Goal: Entertainment & Leisure: Browse casually

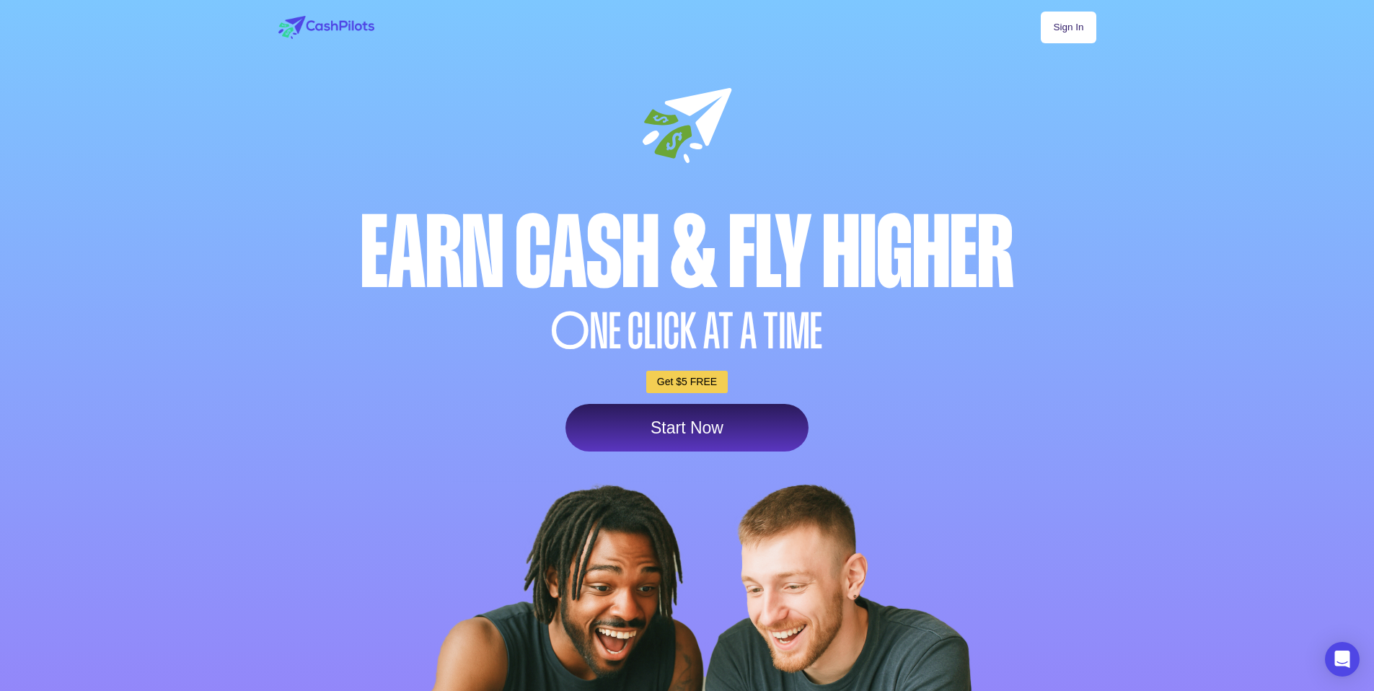
click at [1067, 25] on link "Sign In" at bounding box center [1068, 28] width 55 height 32
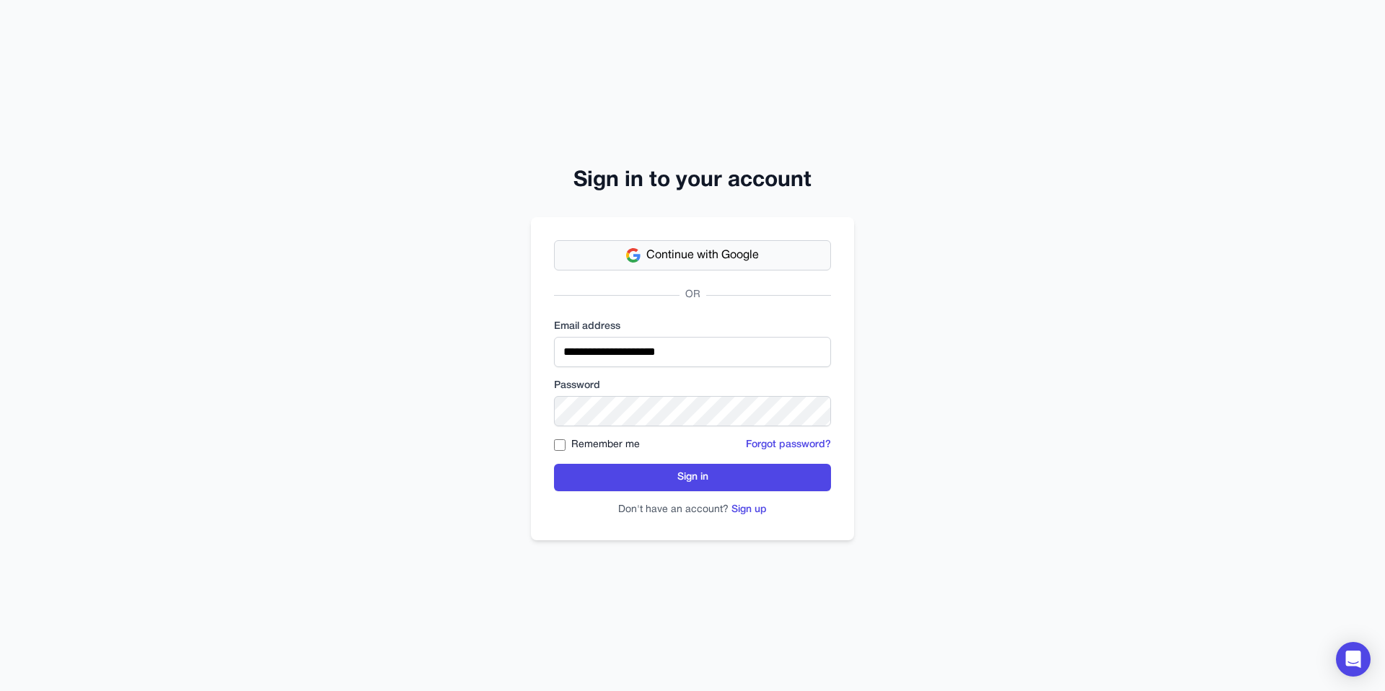
click at [718, 241] on button "Continue with Google" at bounding box center [692, 255] width 277 height 30
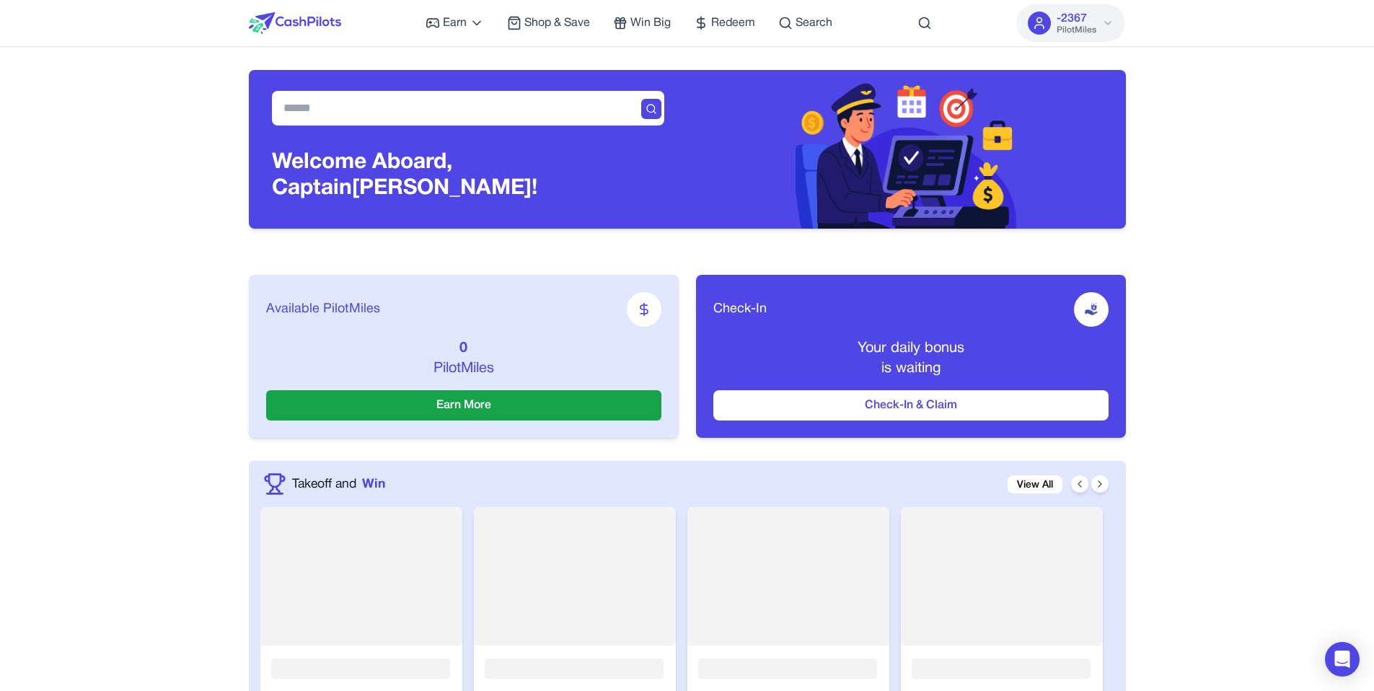
click at [1080, 25] on span "PilotMiles" at bounding box center [1077, 31] width 40 height 12
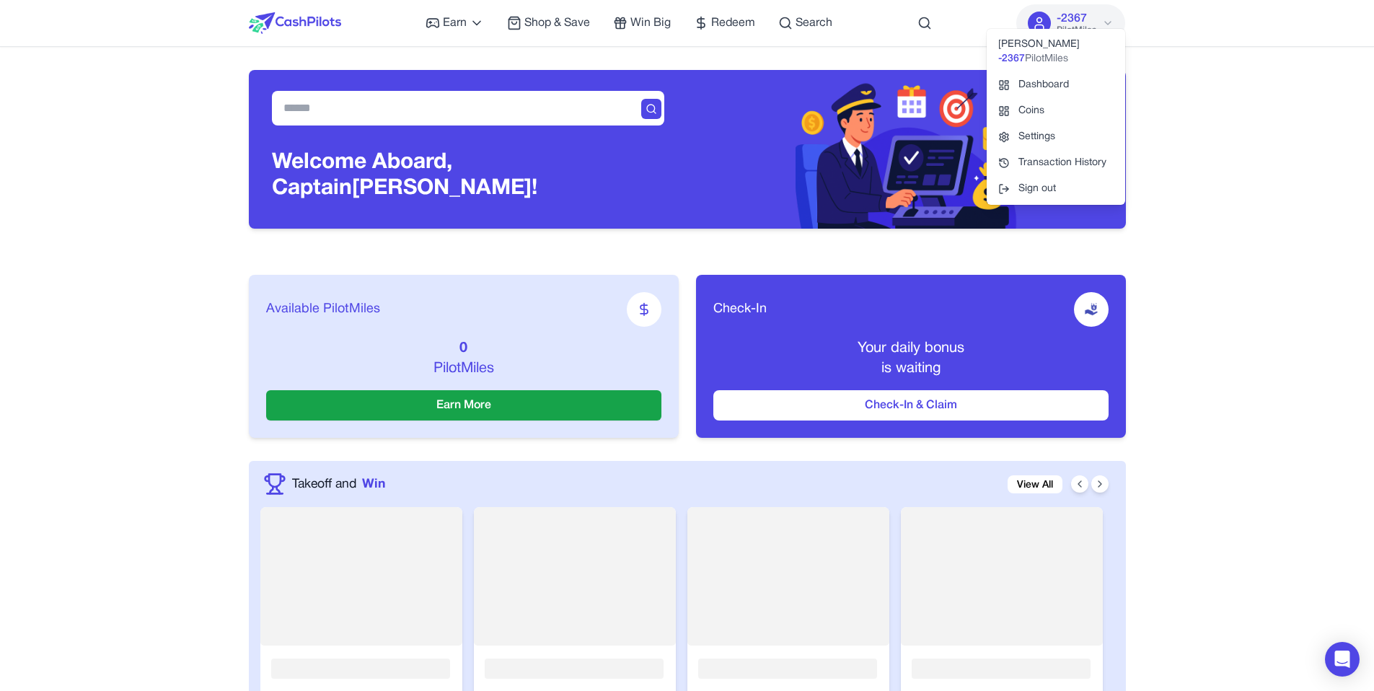
click at [1080, 25] on span "PilotMiles" at bounding box center [1077, 31] width 40 height 12
click at [863, 18] on div "Earn Play Games Enjoy fun games and earn Try New App Test new app for rewards T…" at bounding box center [687, 23] width 877 height 46
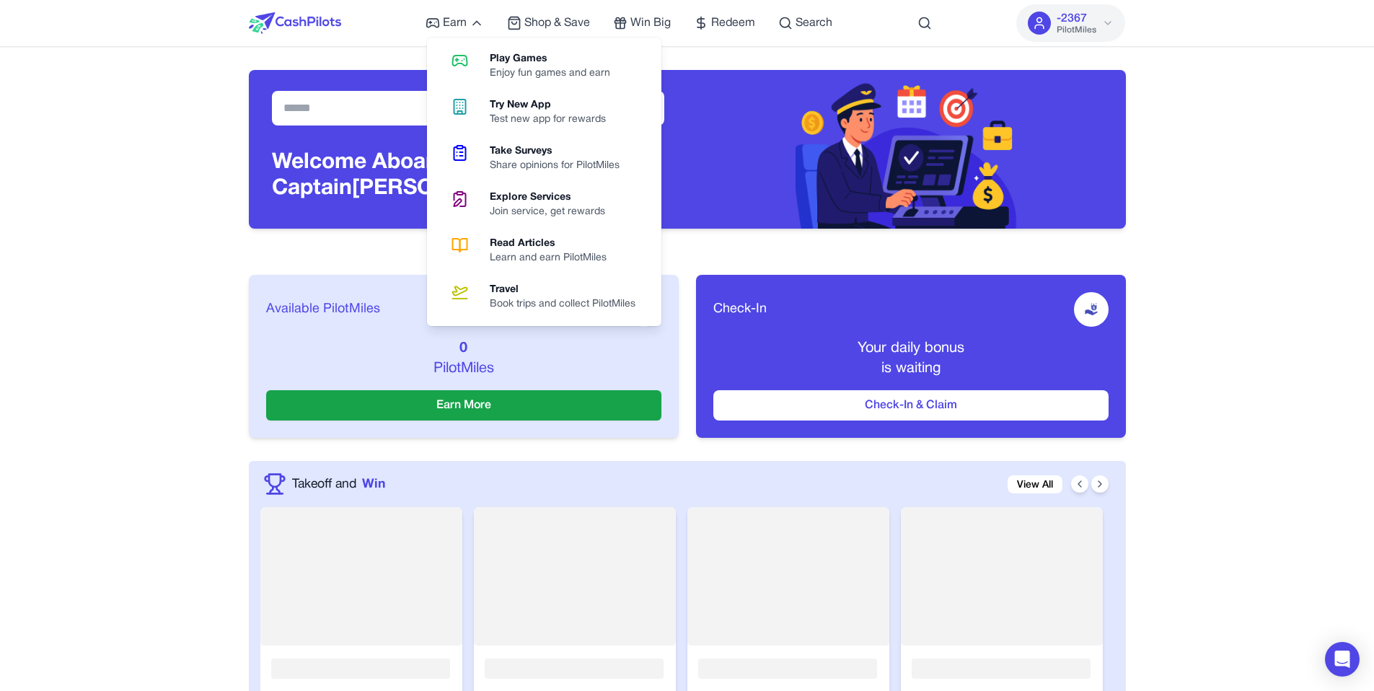
click at [497, 83] on link "Play Games Enjoy fun games and earn" at bounding box center [544, 66] width 223 height 46
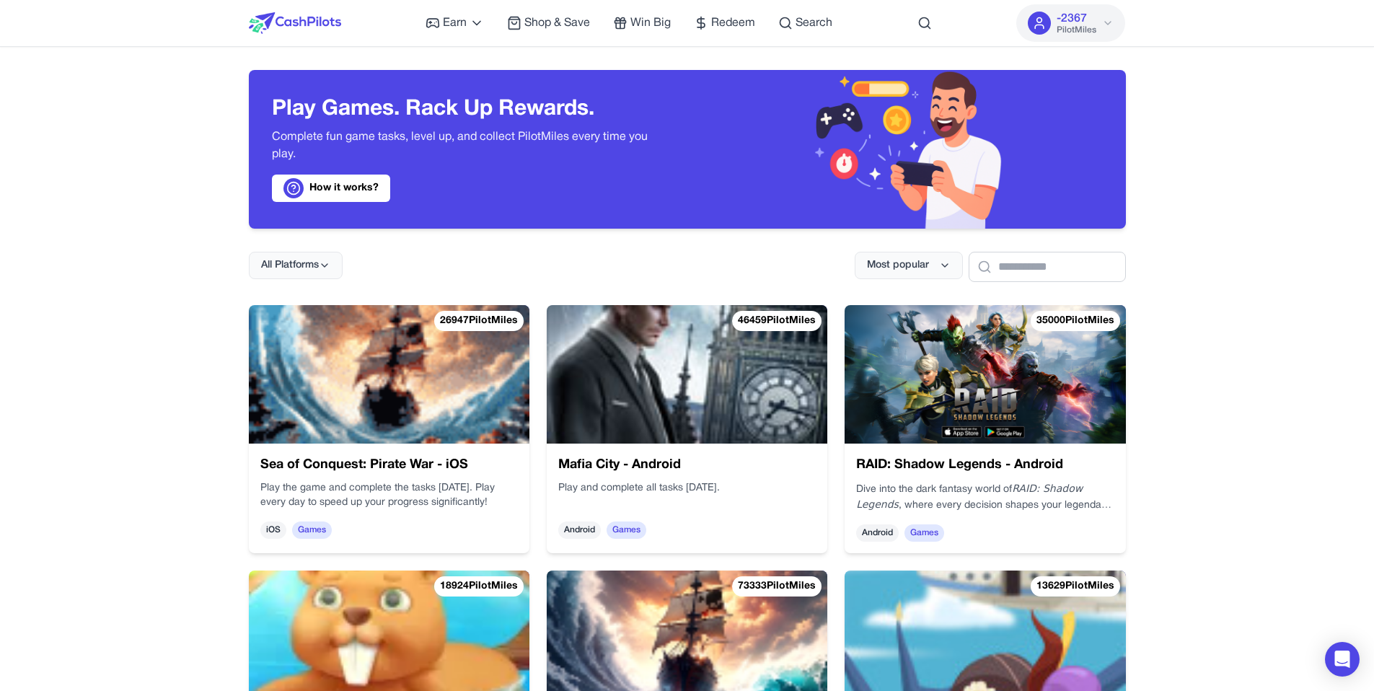
click at [960, 388] on img at bounding box center [985, 374] width 281 height 138
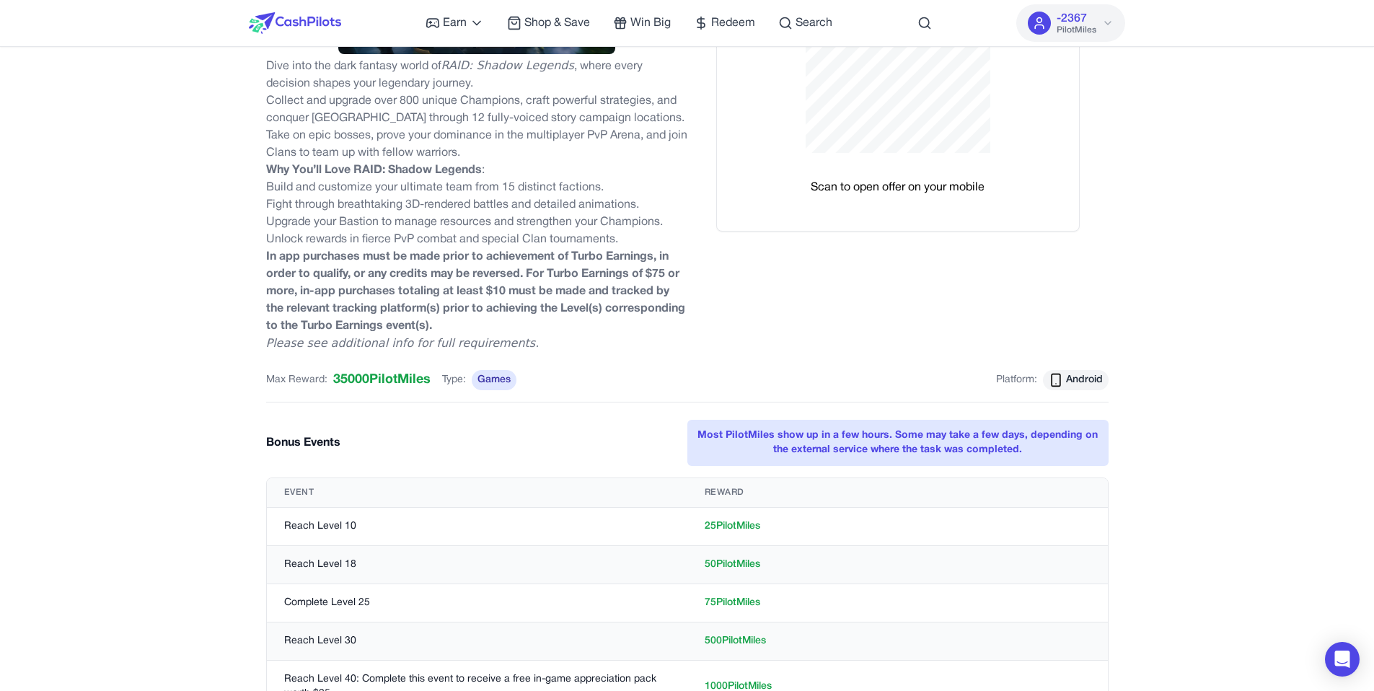
scroll to position [260, 0]
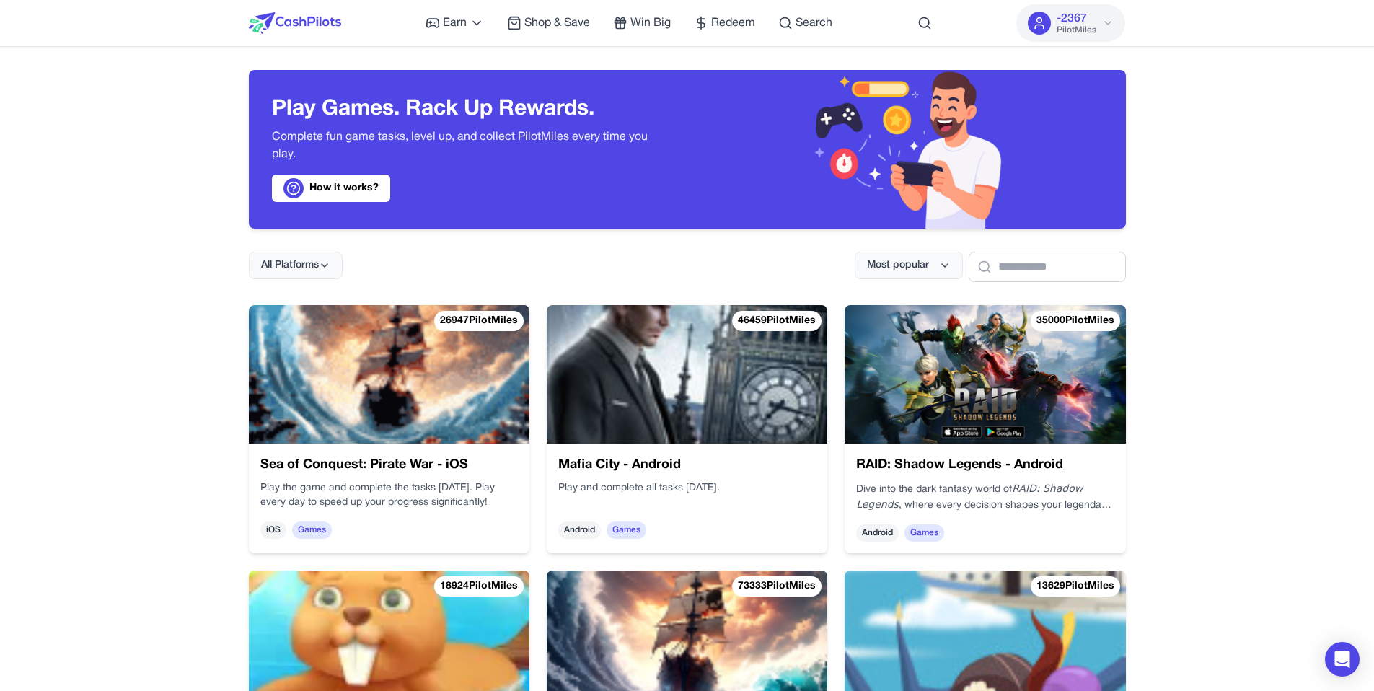
scroll to position [27, 0]
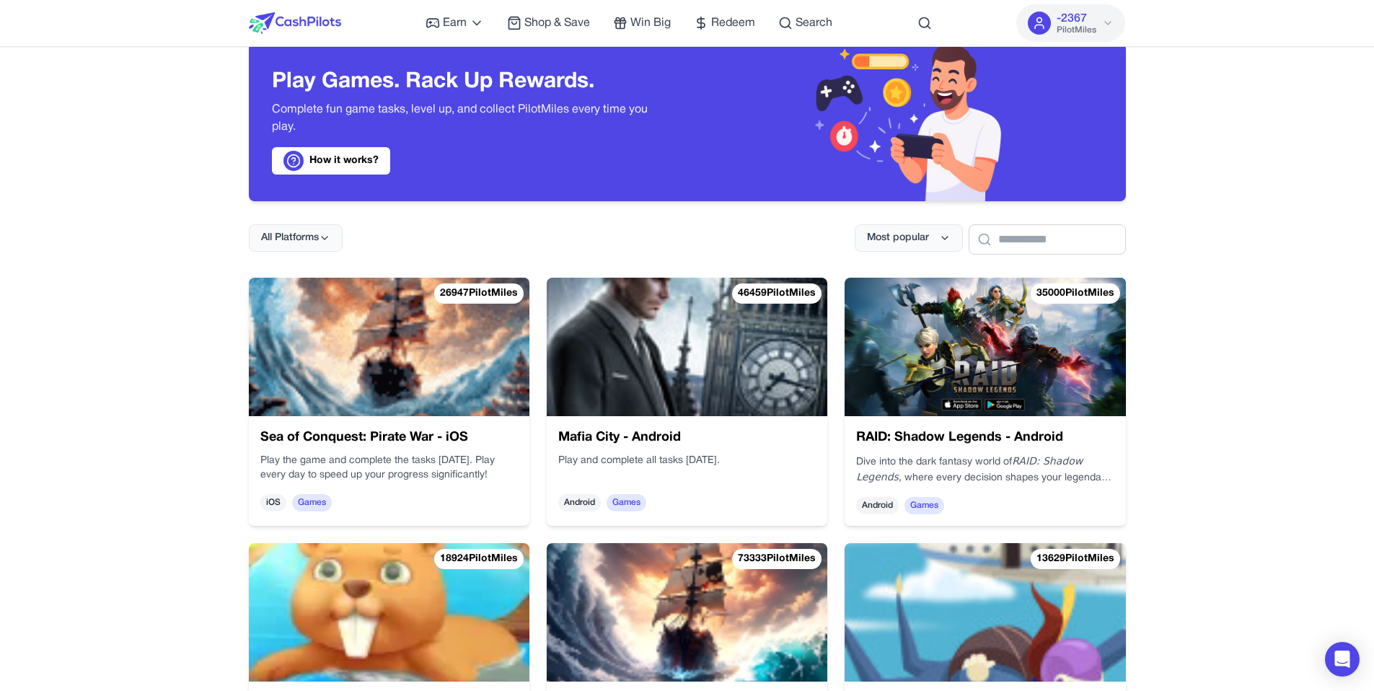
click at [1002, 373] on img at bounding box center [985, 347] width 281 height 138
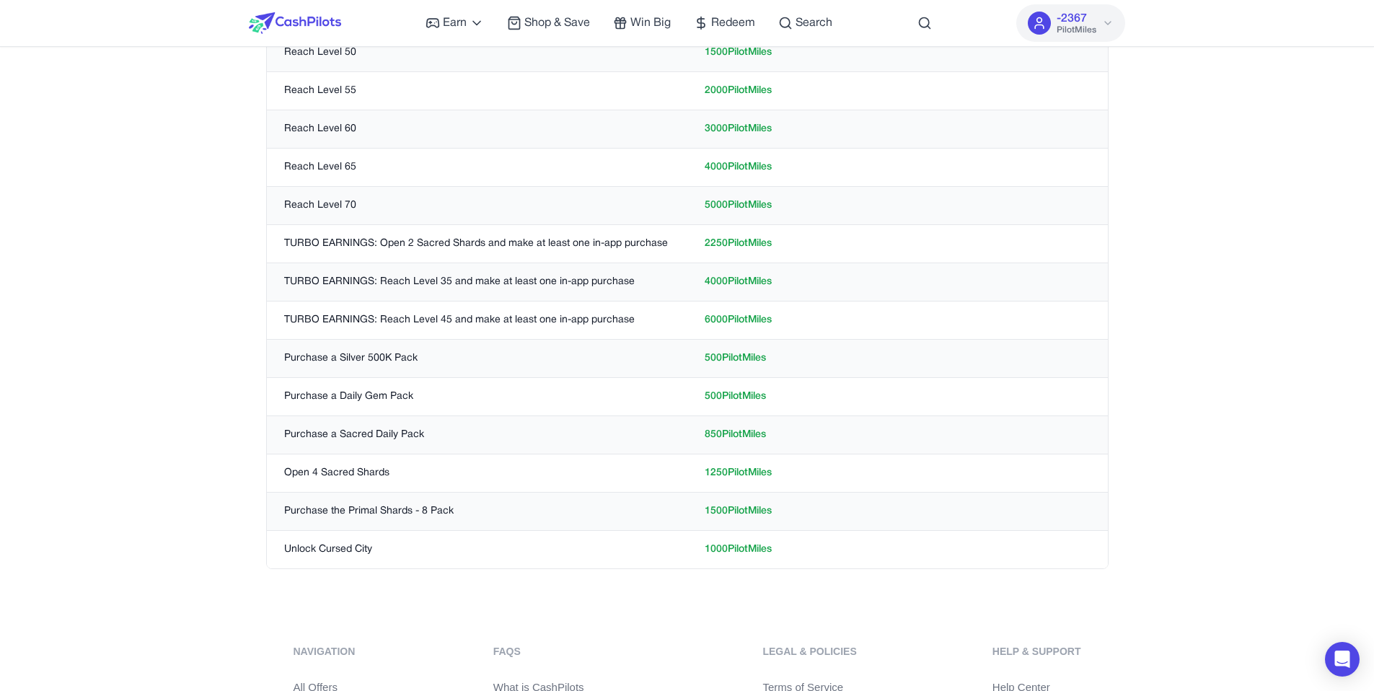
scroll to position [894, 0]
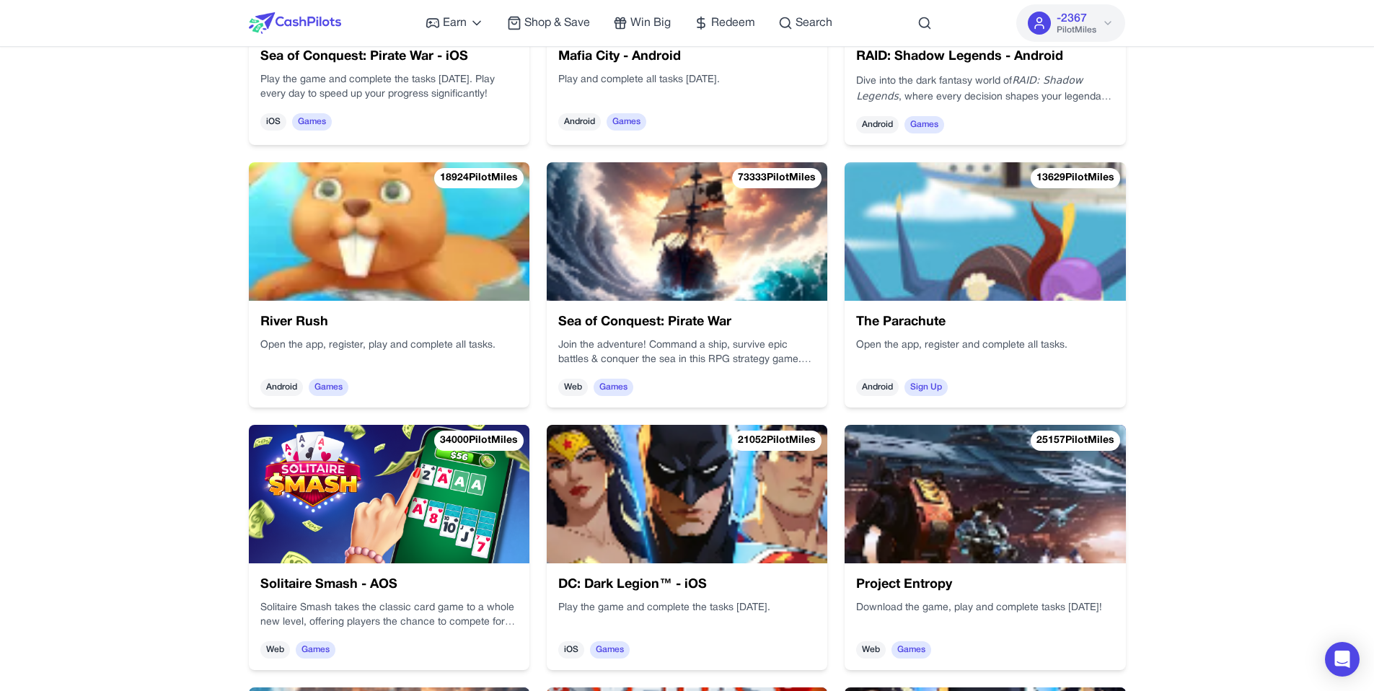
scroll to position [409, 0]
click at [396, 462] on img at bounding box center [389, 493] width 281 height 138
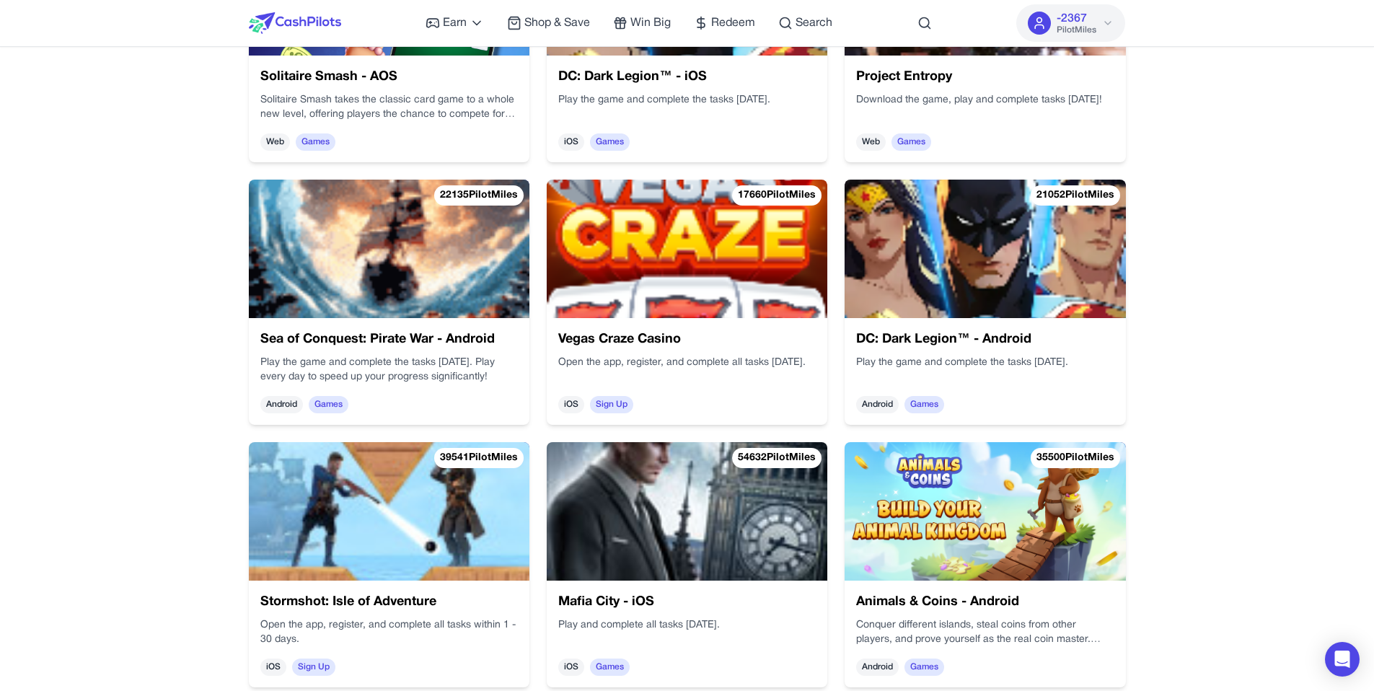
scroll to position [933, 0]
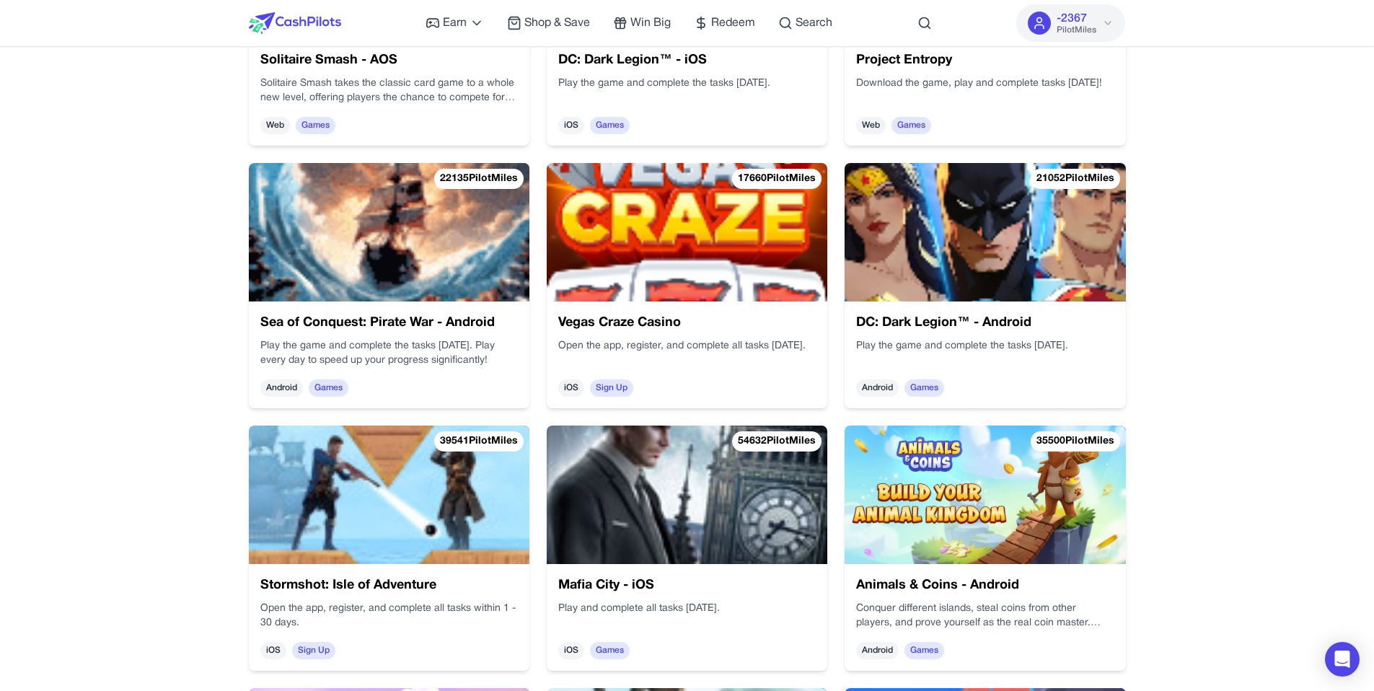
click at [920, 477] on img at bounding box center [985, 495] width 281 height 138
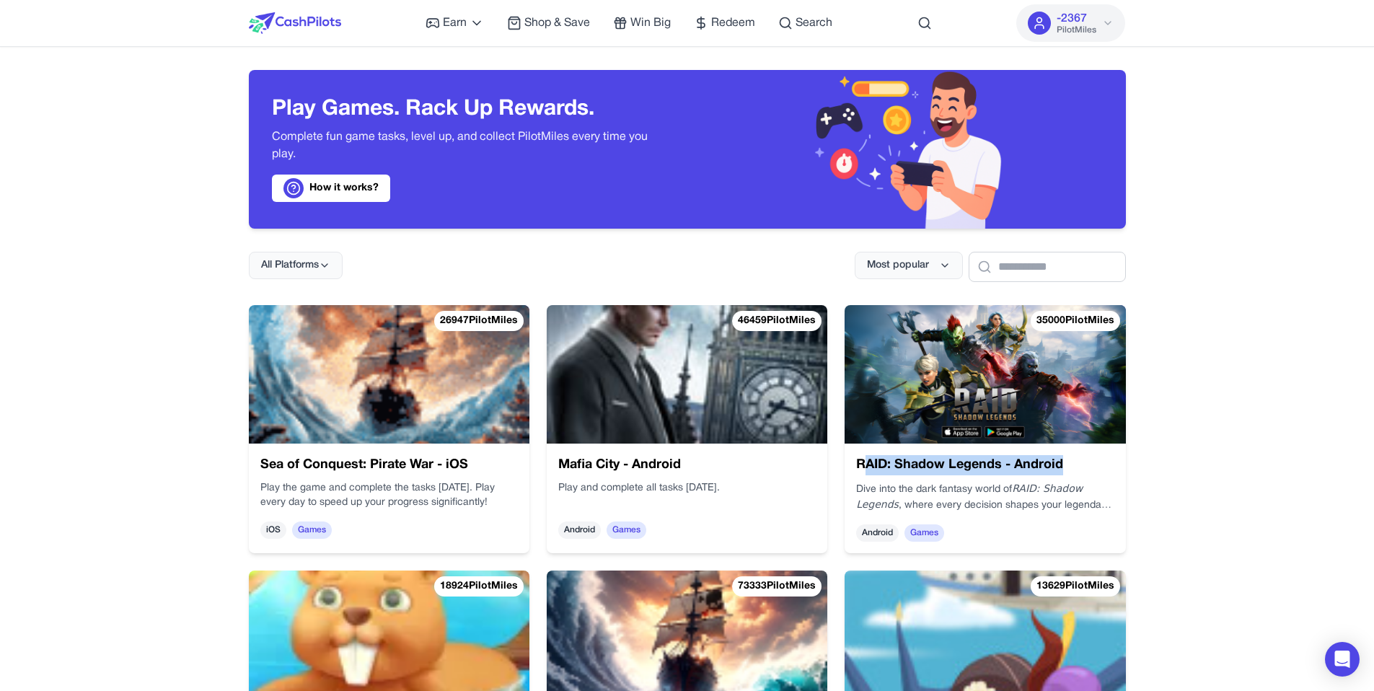
drag, startPoint x: 868, startPoint y: 461, endPoint x: 1070, endPoint y: 461, distance: 201.2
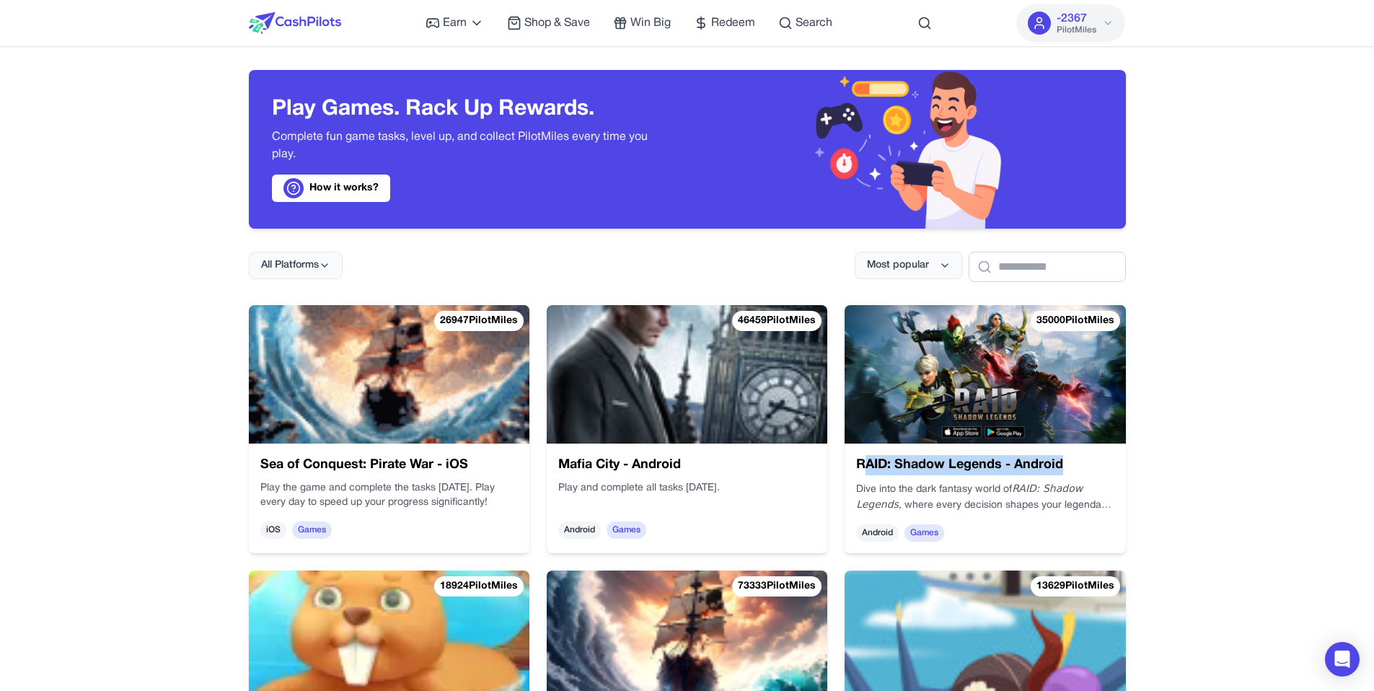
click at [1070, 461] on h3 "RAID: Shadow Legends - Android" at bounding box center [984, 465] width 257 height 20
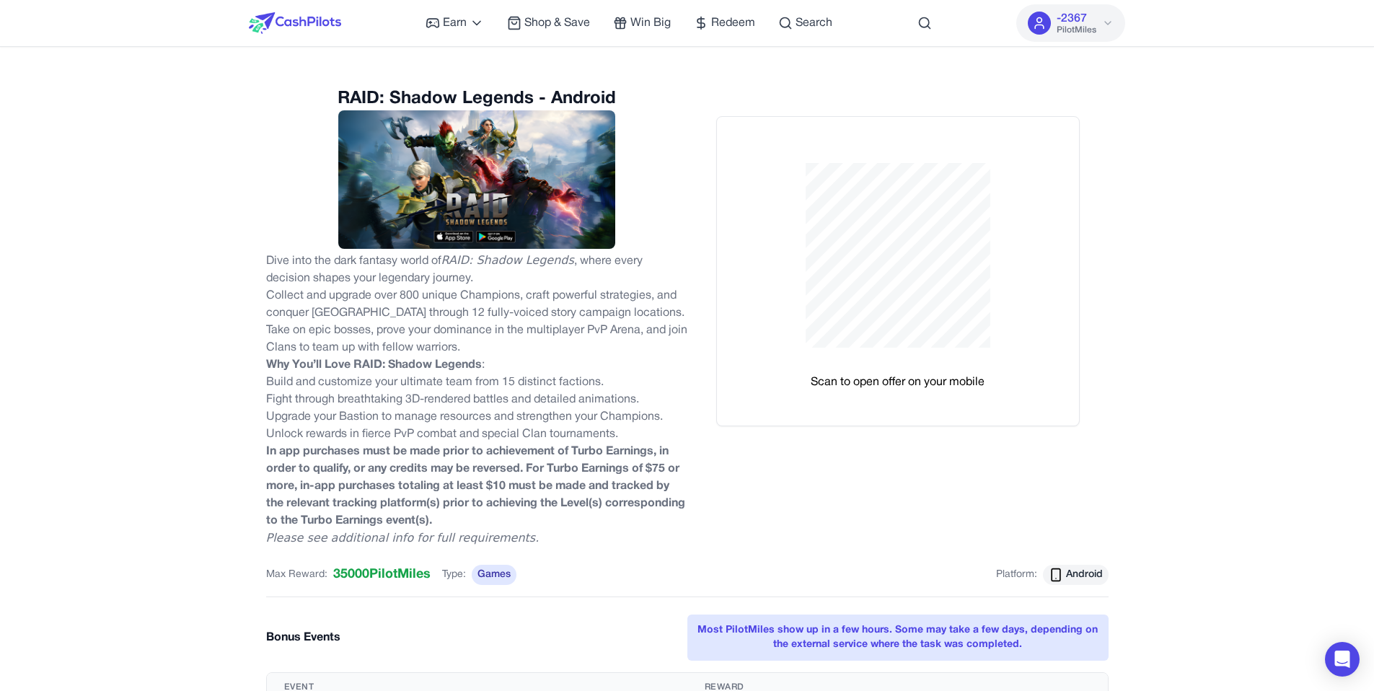
click at [295, 14] on img at bounding box center [295, 23] width 92 height 22
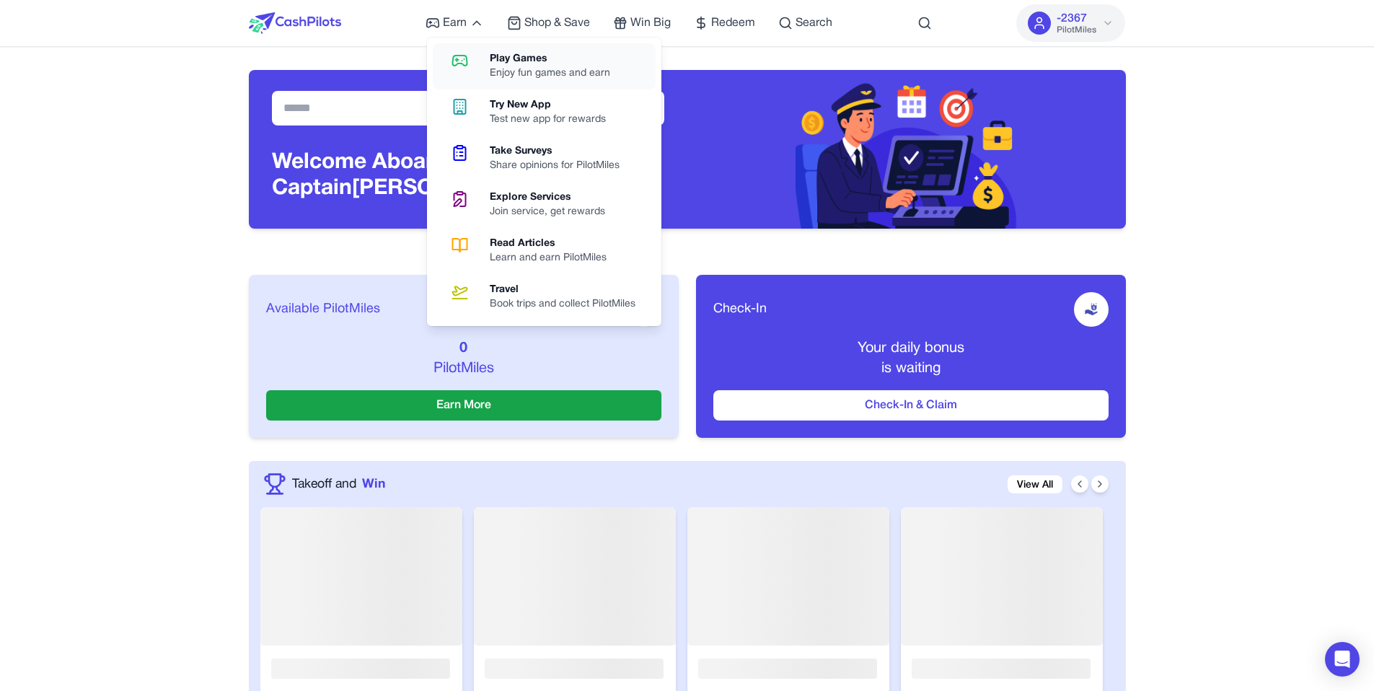
click at [490, 70] on div "Enjoy fun games and earn" at bounding box center [556, 73] width 132 height 14
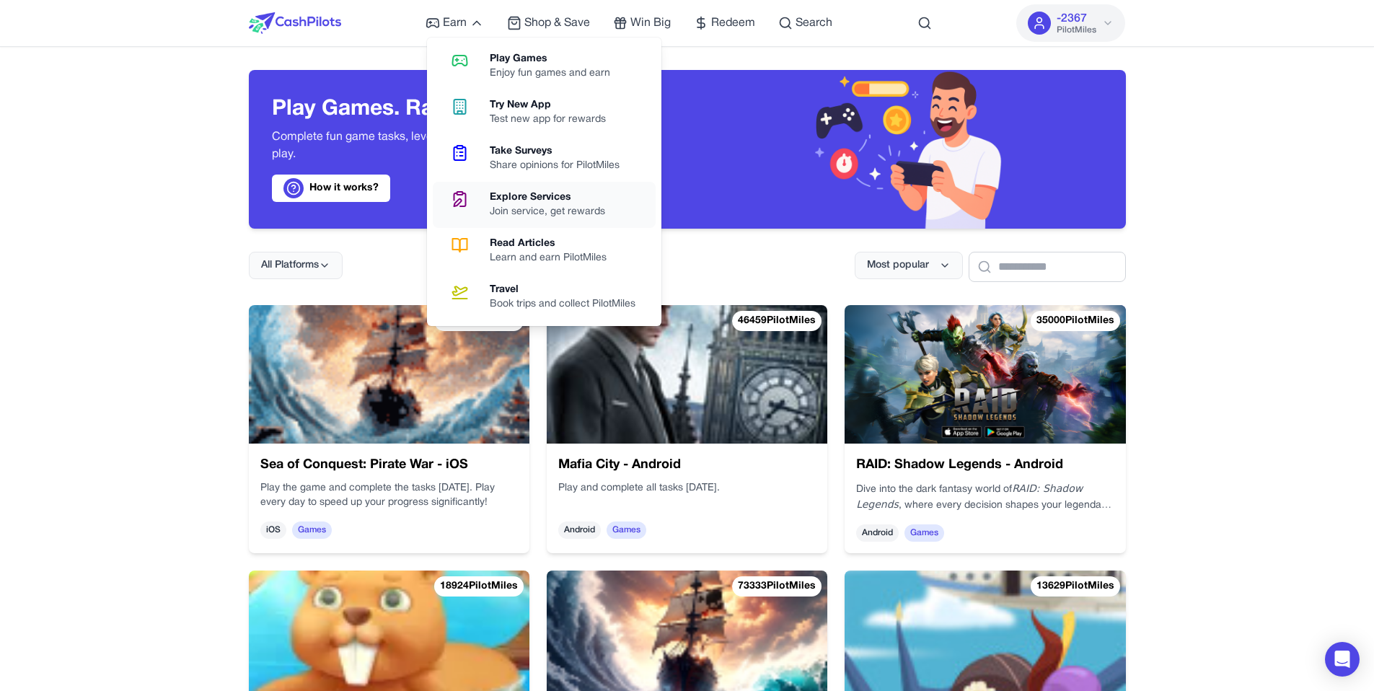
click at [516, 210] on div "Join service, get rewards" at bounding box center [553, 212] width 127 height 14
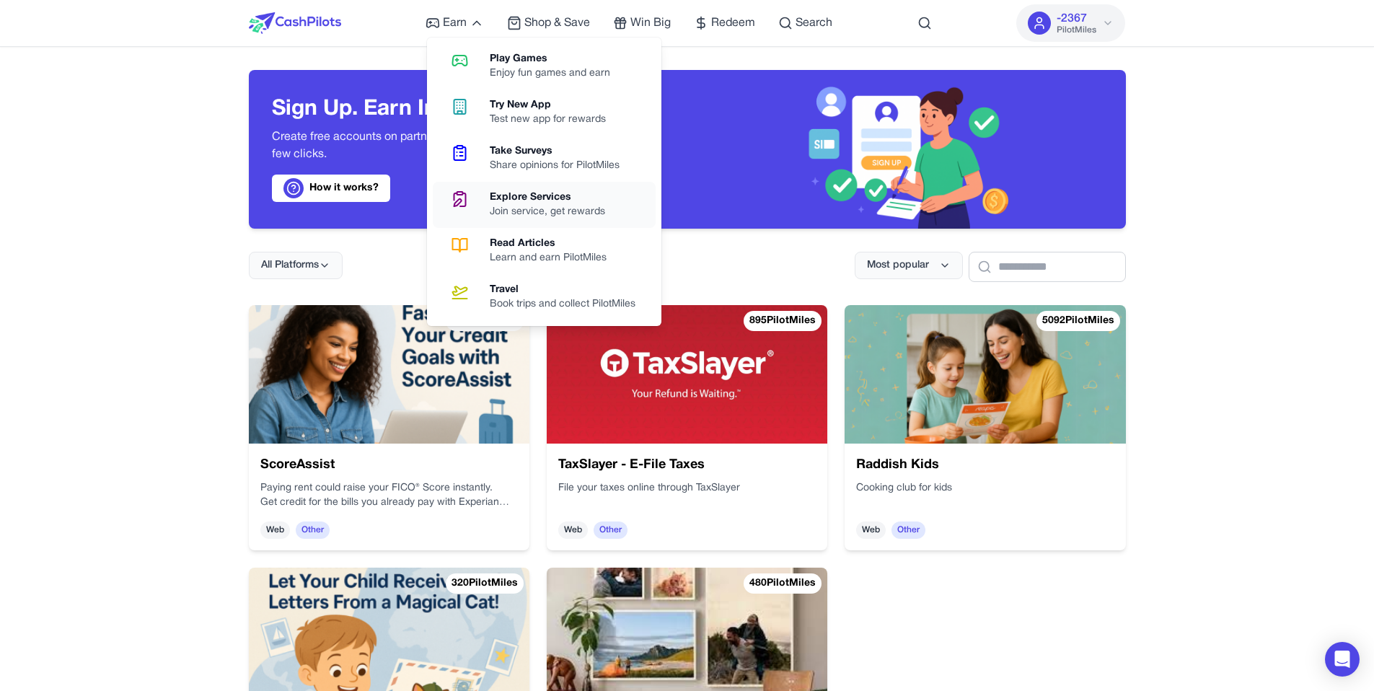
click at [518, 220] on link "Explore Services Join service, get rewards" at bounding box center [544, 205] width 223 height 46
click at [538, 119] on div "Test new app for rewards" at bounding box center [554, 120] width 128 height 14
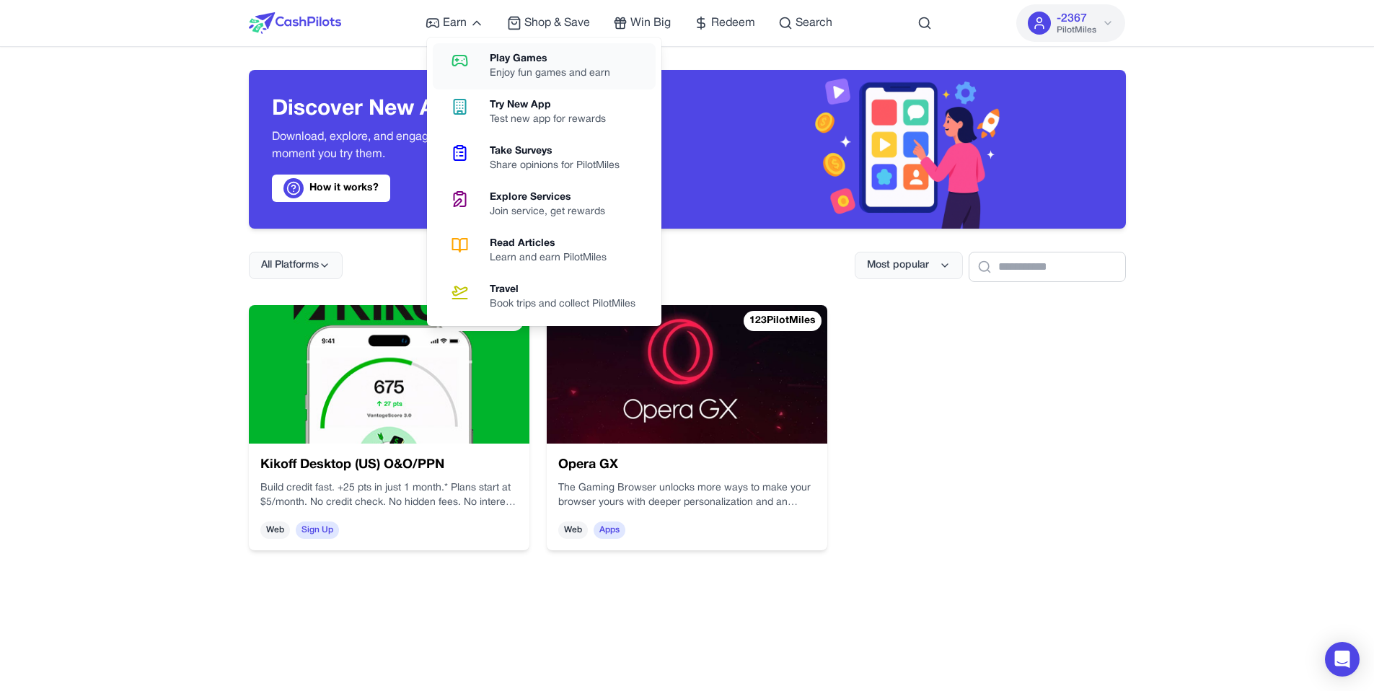
click at [465, 66] on icon at bounding box center [460, 61] width 14 height 10
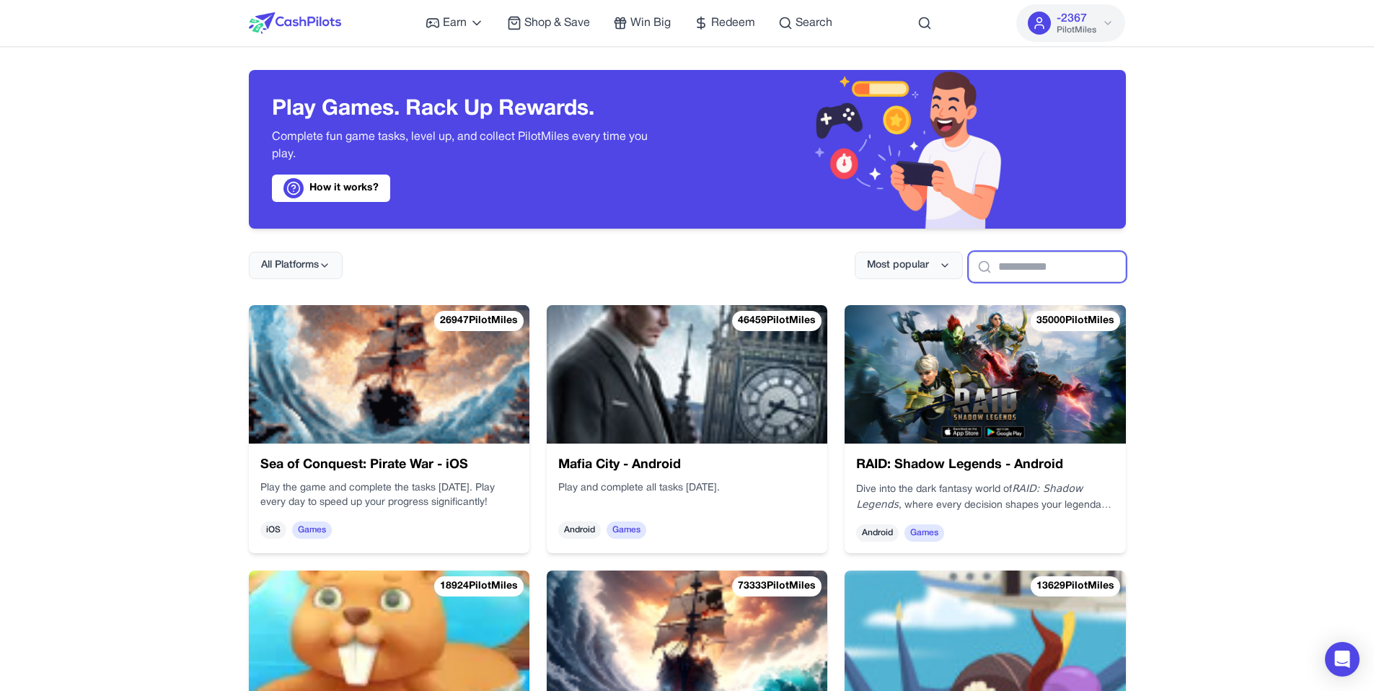
click at [1050, 273] on input "text" at bounding box center [1047, 267] width 157 height 30
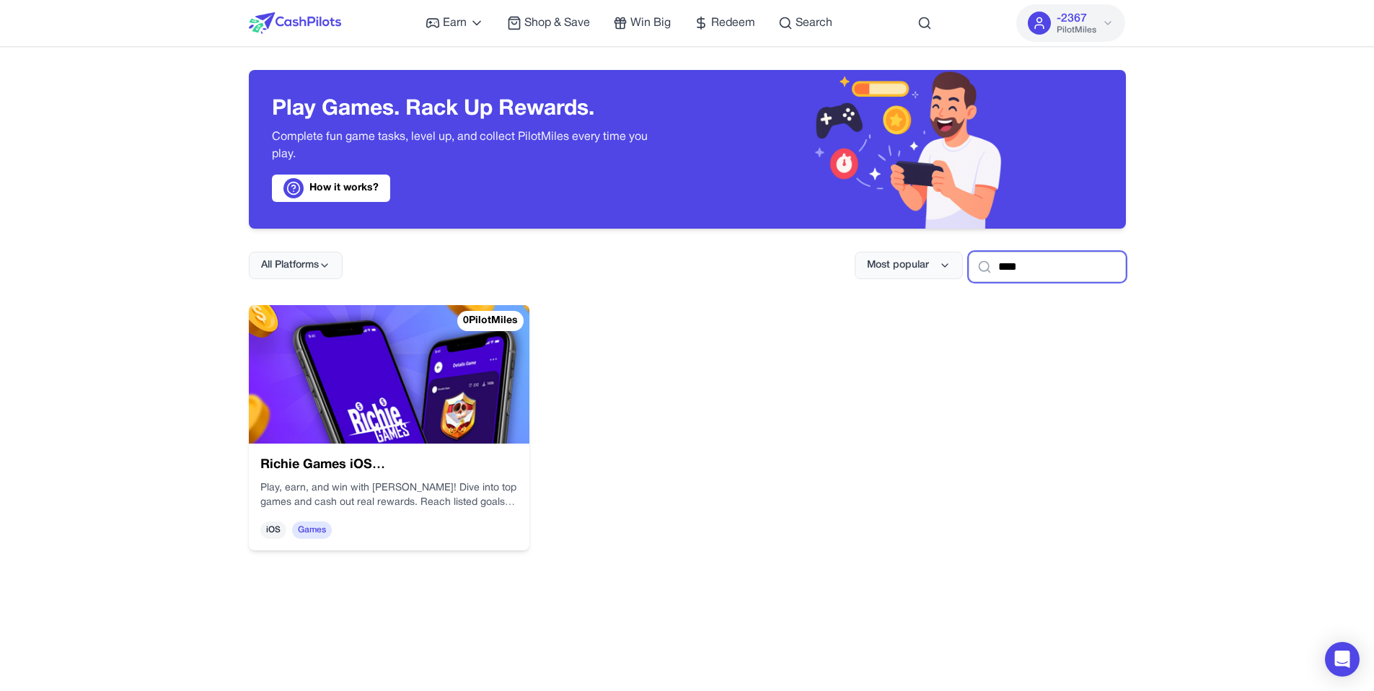
type input "****"
click at [473, 392] on img at bounding box center [389, 374] width 281 height 138
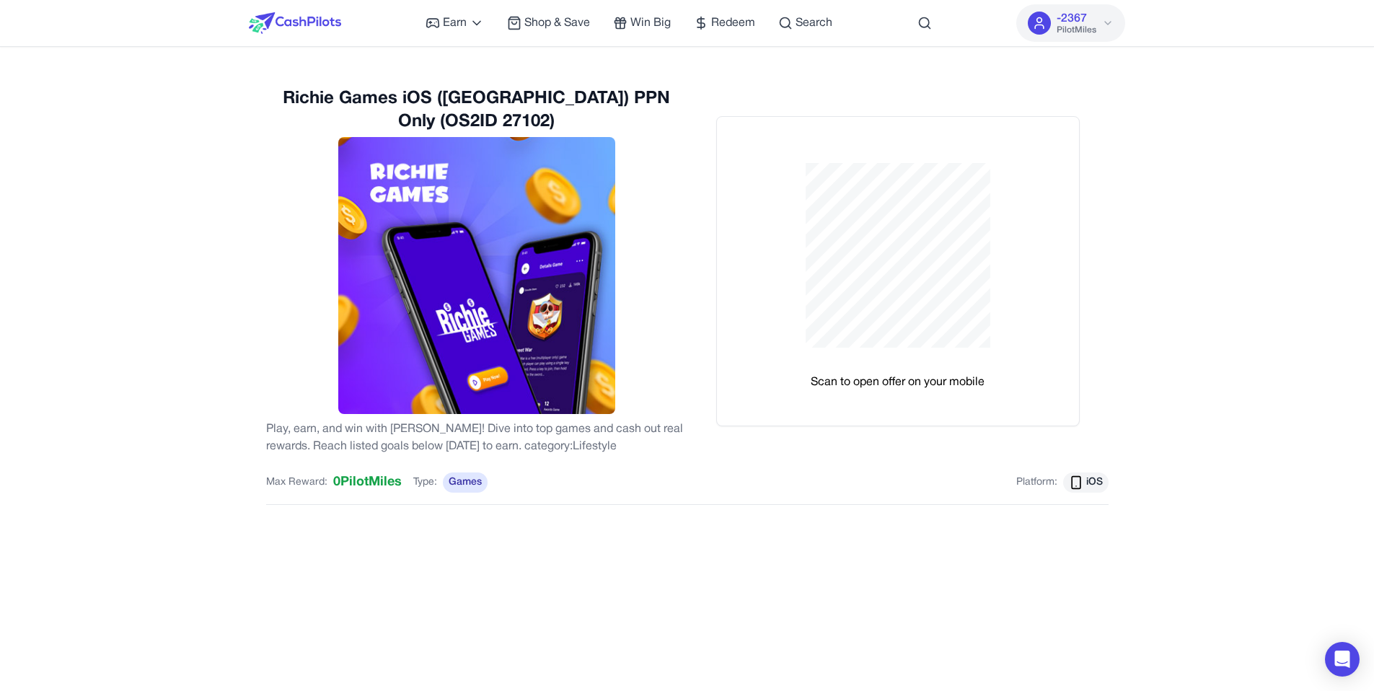
drag, startPoint x: 382, startPoint y: 428, endPoint x: 537, endPoint y: 428, distance: 155.8
click at [537, 428] on p "Play, earn, and win with Richie Rewards! Dive into top games and cash out real …" at bounding box center [476, 437] width 421 height 35
click at [574, 447] on p "Play, earn, and win with Richie Rewards! Dive into top games and cash out real …" at bounding box center [476, 437] width 421 height 35
